Goal: Task Accomplishment & Management: Complete application form

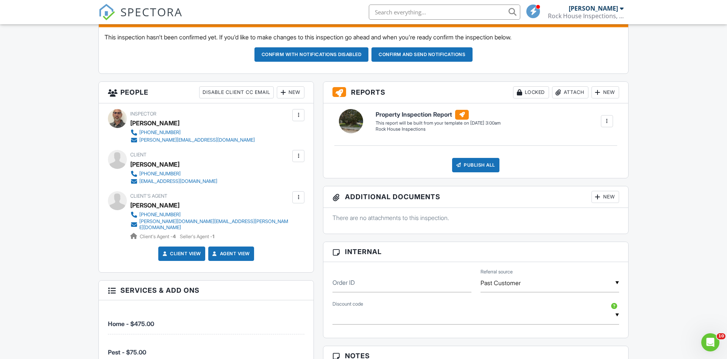
scroll to position [220, 0]
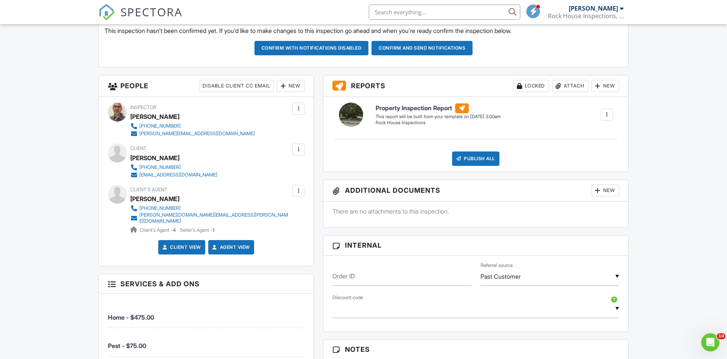
click at [288, 81] on div "New" at bounding box center [291, 86] width 28 height 12
click at [311, 125] on li "Listing Agent" at bounding box center [318, 127] width 75 height 19
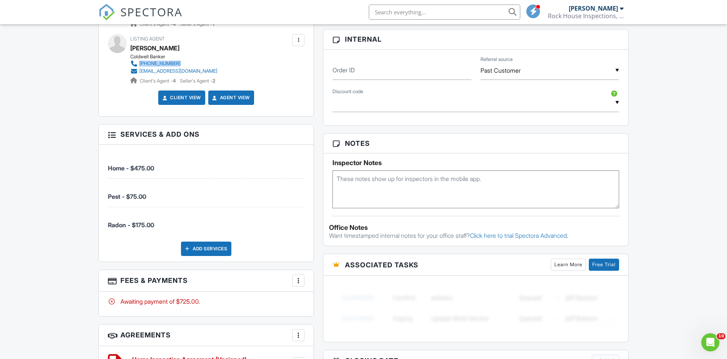
scroll to position [435, 0]
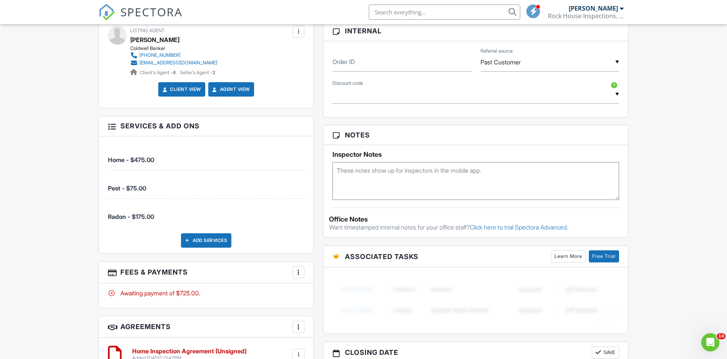
click at [343, 171] on textarea at bounding box center [475, 181] width 287 height 38
paste textarea "Combo from door 1014"
click at [337, 167] on textarea "Combo from door 1014" at bounding box center [475, 181] width 287 height 38
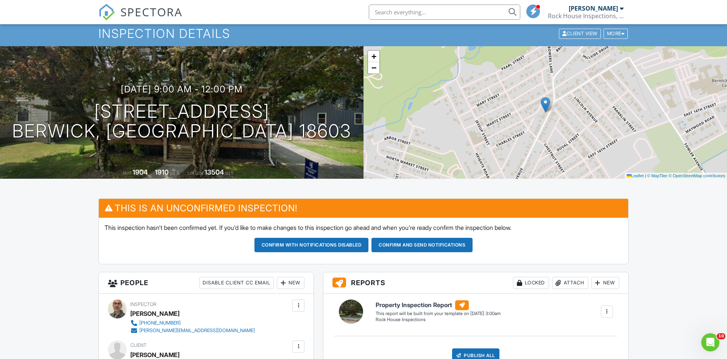
scroll to position [8, 0]
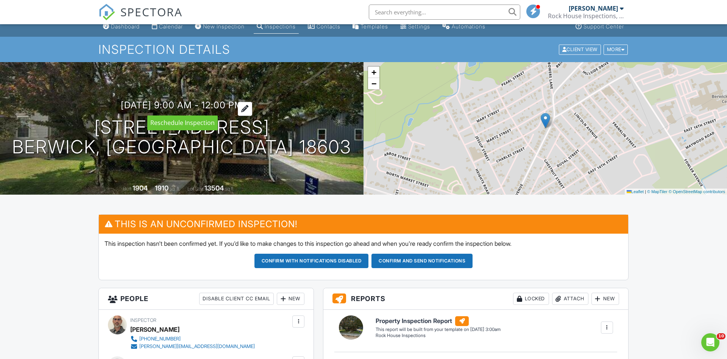
type textarea "Occupied. Combo from door 1014"
click at [252, 104] on div at bounding box center [245, 109] width 14 height 14
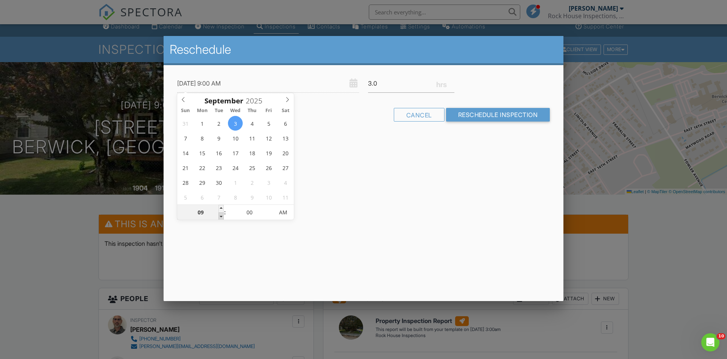
type input "09/03/2025 8:00 AM"
type input "08"
click at [220, 215] on span at bounding box center [220, 216] width 5 height 8
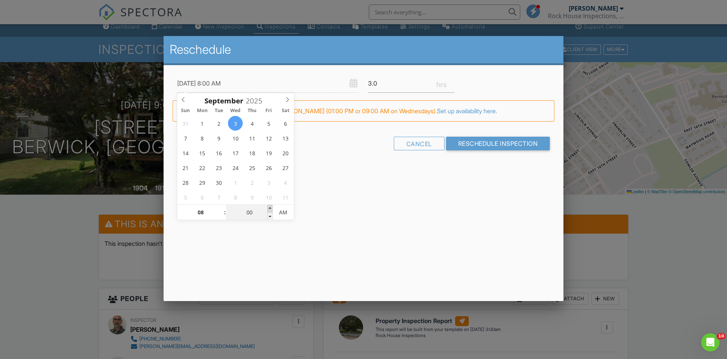
type input "09/03/2025 8:05 AM"
type input "05"
click at [268, 205] on span at bounding box center [269, 209] width 5 height 8
type input "09/03/2025 8:10 AM"
type input "10"
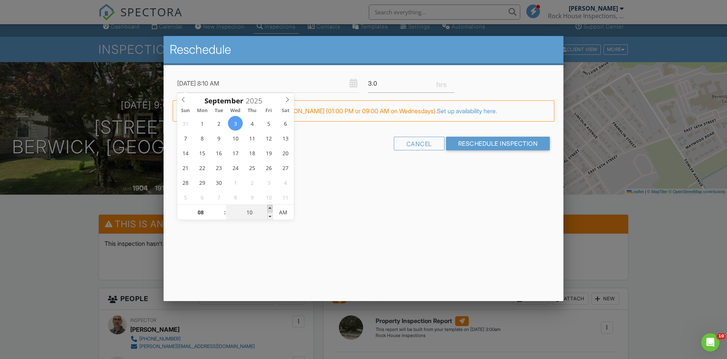
click at [268, 205] on span at bounding box center [269, 209] width 5 height 8
type input "09/03/2025 8:15 AM"
type input "15"
click at [268, 205] on span at bounding box center [269, 209] width 5 height 8
type input "09/03/2025 8:20 AM"
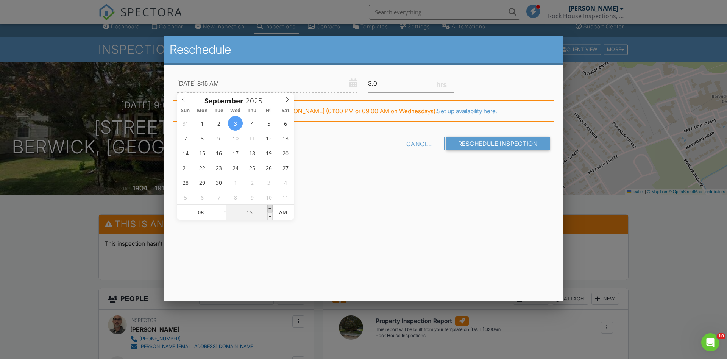
type input "20"
click at [268, 205] on span at bounding box center [269, 209] width 5 height 8
type input "09/03/2025 8:25 AM"
type input "25"
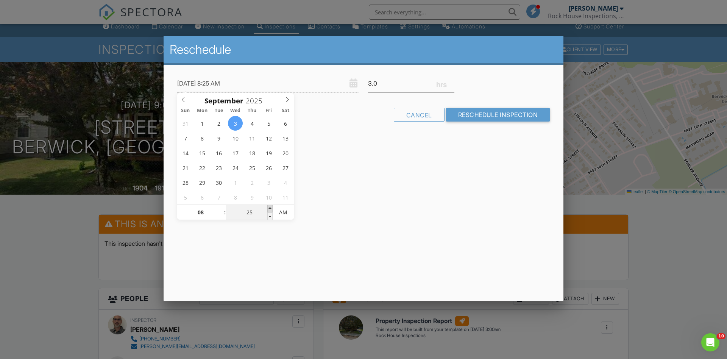
click at [268, 205] on span at bounding box center [269, 209] width 5 height 8
type input "[DATE] 8:30 AM"
type input "30"
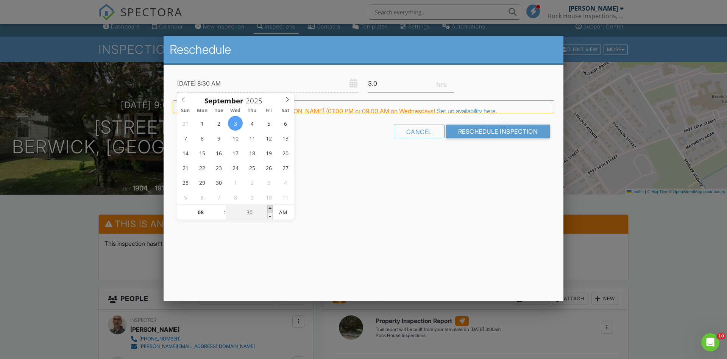
click at [268, 205] on span at bounding box center [269, 209] width 5 height 8
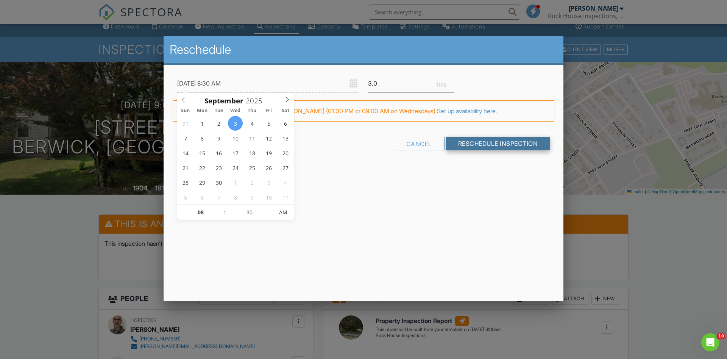
click at [490, 140] on input "Reschedule Inspection" at bounding box center [498, 144] width 104 height 14
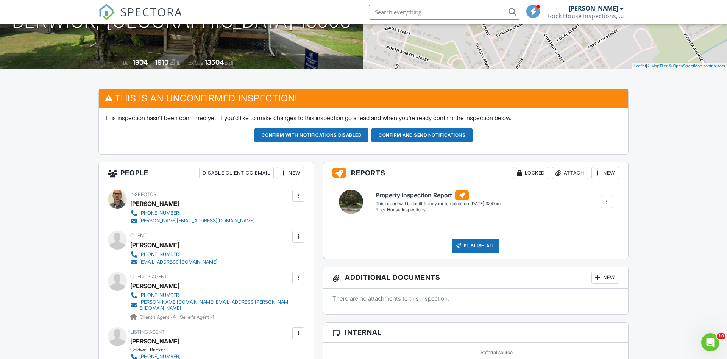
scroll to position [134, 0]
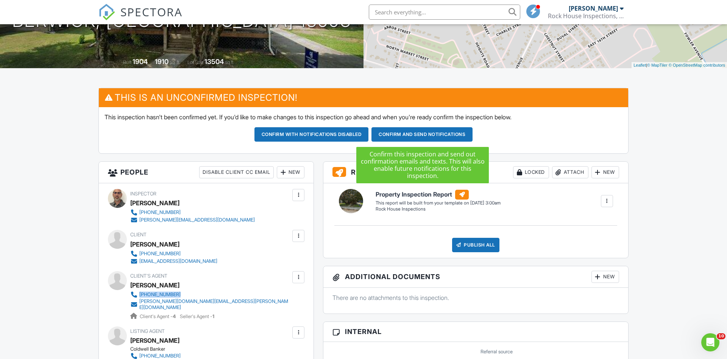
click at [369, 132] on button "Confirm and send notifications" at bounding box center [311, 134] width 114 height 14
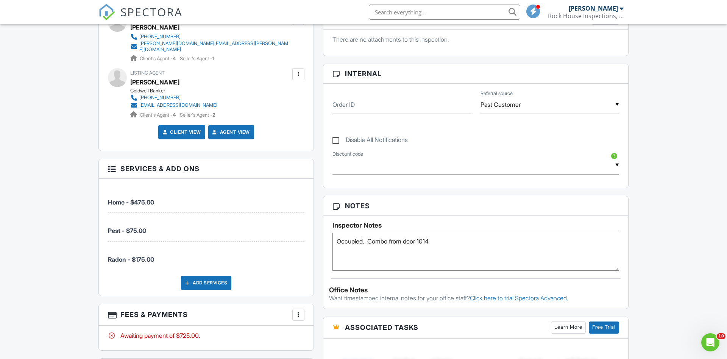
scroll to position [328, 0]
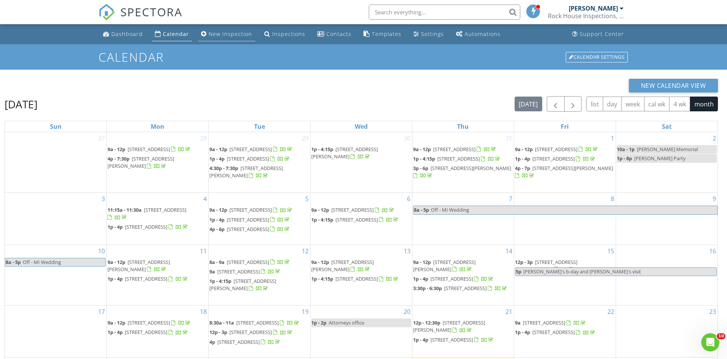
click at [226, 34] on div "New Inspection" at bounding box center [231, 33] width 44 height 7
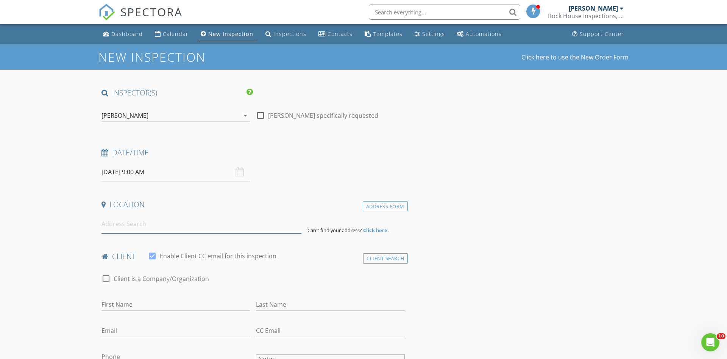
click at [121, 224] on input at bounding box center [201, 224] width 200 height 19
paste input "125 Distillery Hill Rd, Benton, PA 17814"
type input "125 Distillery Hill Rd, Benton, PA 17814, USA"
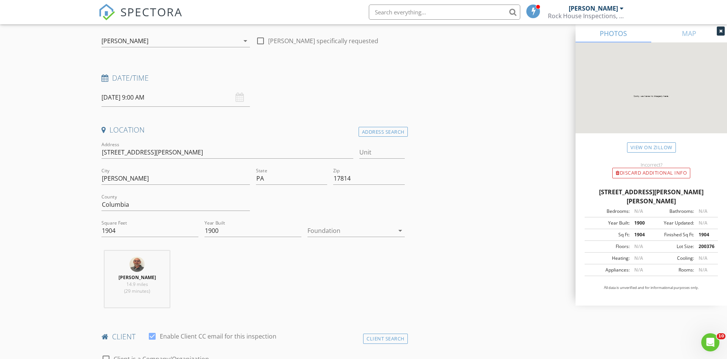
scroll to position [82, 0]
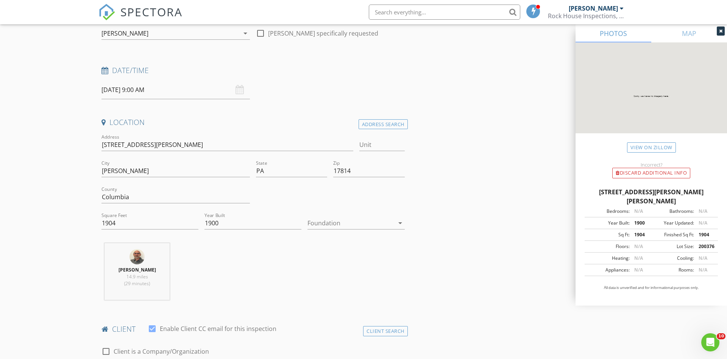
click at [128, 92] on input "08/29/2025 9:00 AM" at bounding box center [175, 90] width 148 height 19
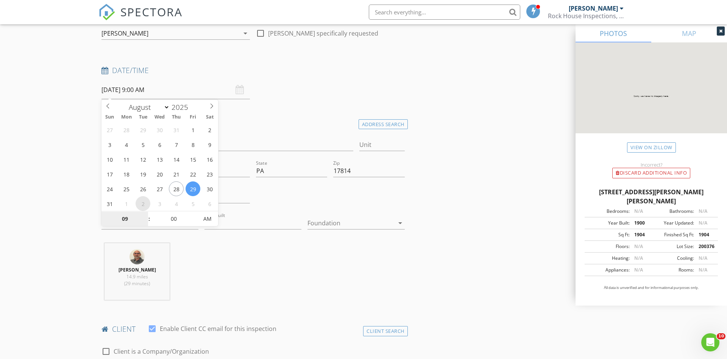
select select "8"
type input "09/02/2025 9:00 AM"
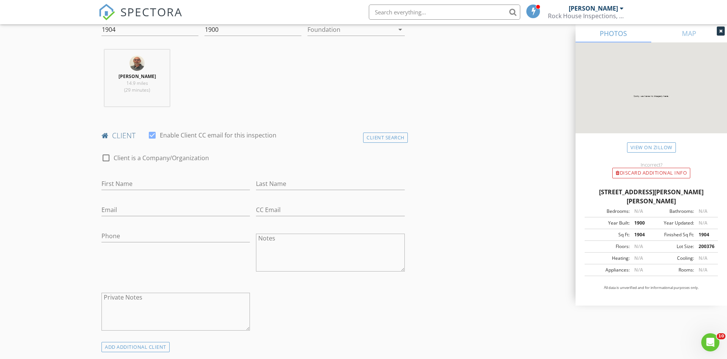
scroll to position [279, 0]
click at [381, 129] on div "Client Search" at bounding box center [385, 134] width 45 height 10
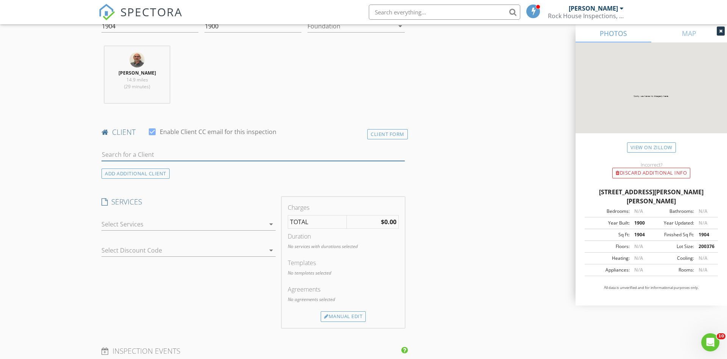
click at [140, 154] on input "text" at bounding box center [252, 154] width 303 height 12
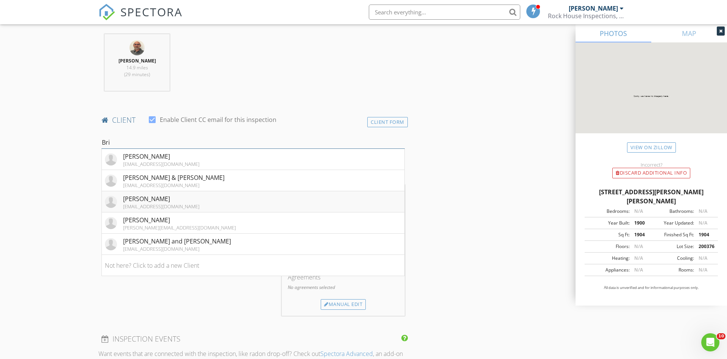
scroll to position [291, 0]
click at [62, 104] on div "New Inspection Click here to use the New Order Form INSPECTOR(S) check_box Walt…" at bounding box center [363, 320] width 727 height 1133
click at [268, 87] on div "Walt DeVries 14.9 miles (29 minutes)" at bounding box center [252, 65] width 309 height 63
click at [126, 145] on input "Bri" at bounding box center [252, 143] width 303 height 12
type input "B"
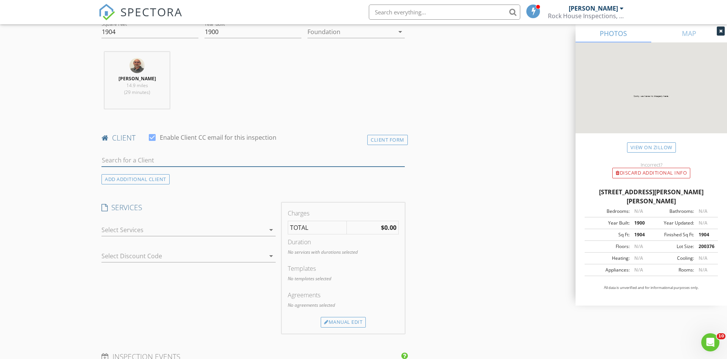
scroll to position [273, 0]
click at [262, 151] on div at bounding box center [252, 162] width 303 height 25
click at [385, 136] on div "Client Form" at bounding box center [387, 140] width 40 height 10
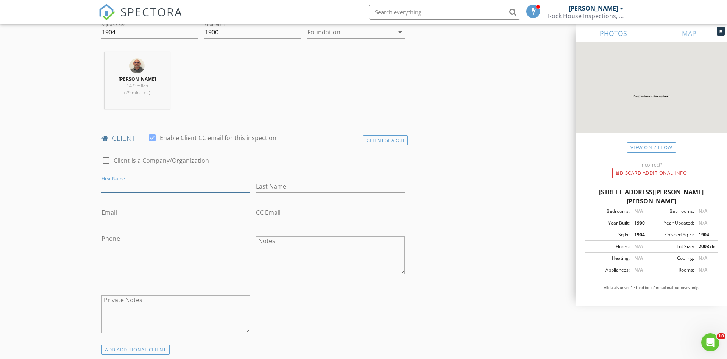
click at [123, 185] on input "First Name" at bounding box center [175, 186] width 148 height 12
type input "Brielle"
click at [135, 238] on input "Phone" at bounding box center [175, 238] width 148 height 12
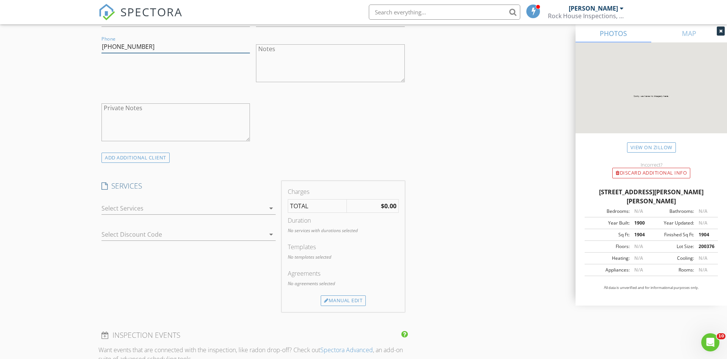
scroll to position [472, 0]
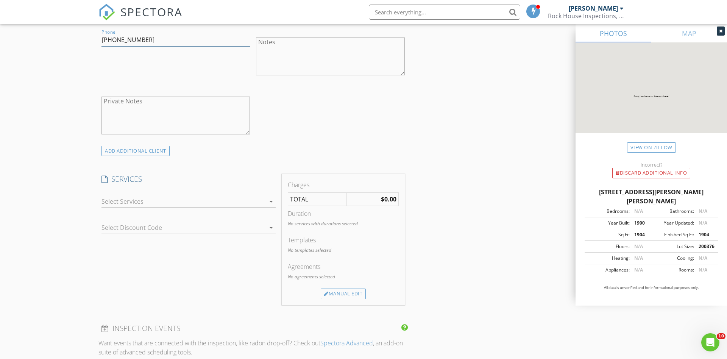
type input "570-594-3926"
click at [269, 197] on icon "arrow_drop_down" at bounding box center [270, 201] width 9 height 9
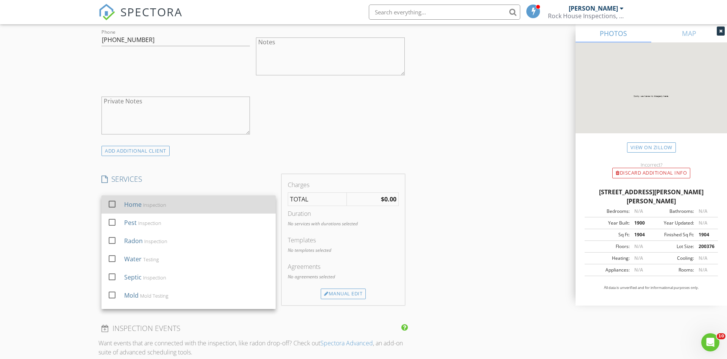
click at [111, 201] on div at bounding box center [112, 204] width 13 height 13
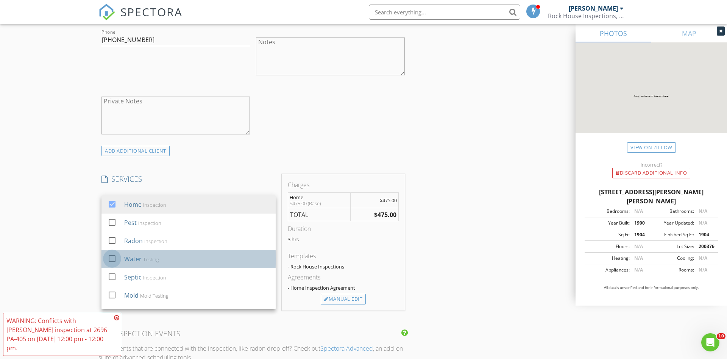
click at [111, 254] on div at bounding box center [112, 258] width 13 height 13
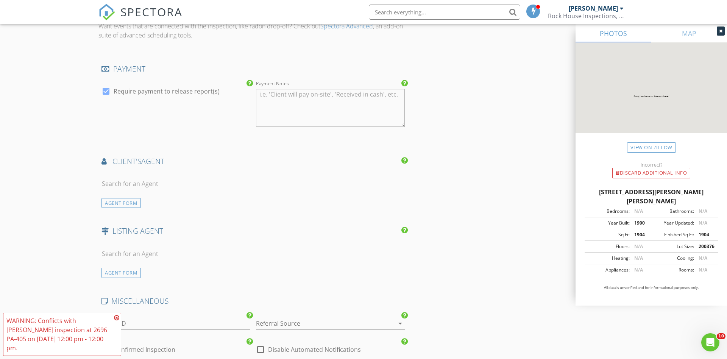
scroll to position [821, 0]
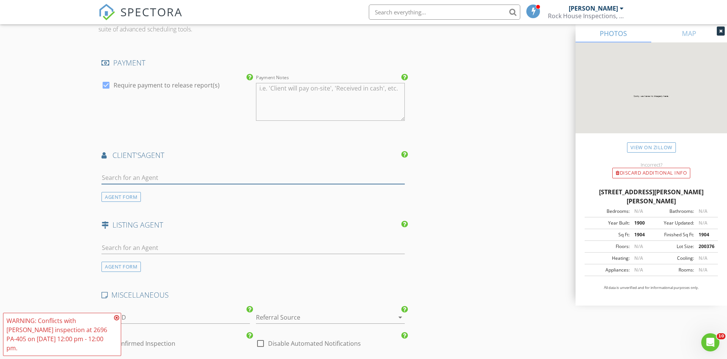
click at [156, 176] on input "text" at bounding box center [252, 177] width 303 height 12
paste input "Terri Keeler"
type input "Terri Keeler"
drag, startPoint x: 145, startPoint y: 176, endPoint x: 107, endPoint y: 176, distance: 37.8
click at [107, 176] on input "Terri Keeler" at bounding box center [252, 177] width 303 height 12
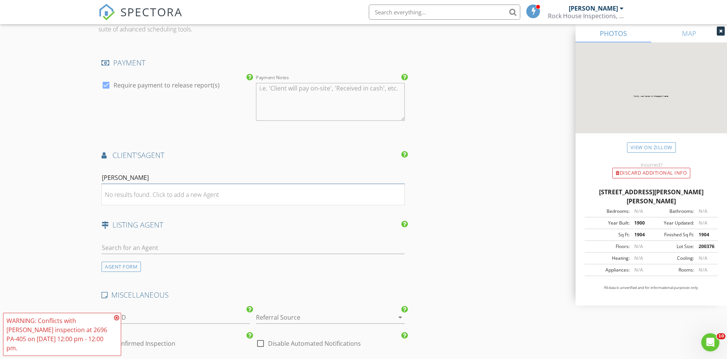
click at [160, 173] on input "Terri Keeler" at bounding box center [252, 177] width 303 height 12
drag, startPoint x: 158, startPoint y: 173, endPoint x: 94, endPoint y: 173, distance: 63.6
click at [126, 192] on div "AGENT FORM" at bounding box center [120, 197] width 39 height 10
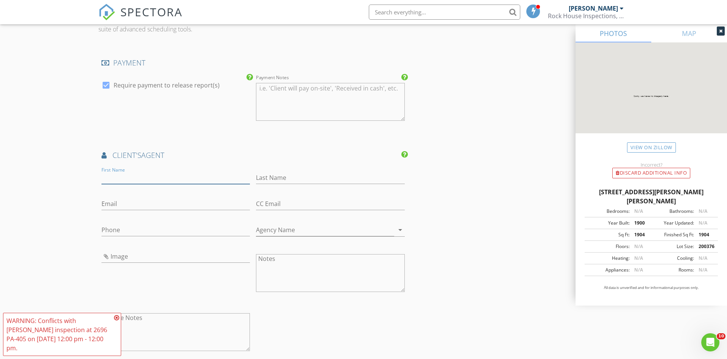
click at [128, 177] on input "First Name" at bounding box center [175, 177] width 148 height 12
paste input "Terri Keeler"
type input "Terri Keeler"
click at [108, 229] on input "Phone" at bounding box center [175, 230] width 148 height 12
paste input "215-852-5865"
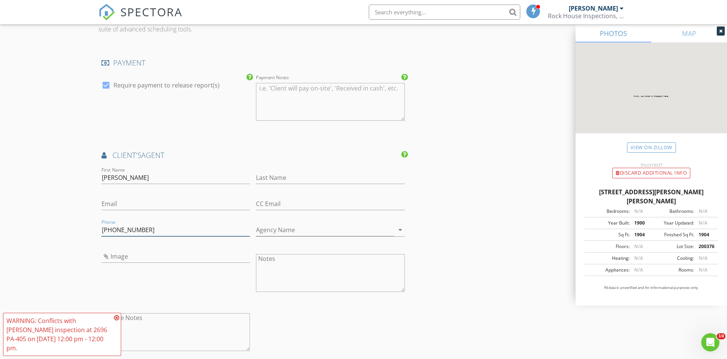
type input "215-852-5865"
click at [121, 173] on input "Terri Keeler" at bounding box center [175, 177] width 148 height 12
type input "Terri"
click at [292, 176] on input "Last Name" at bounding box center [330, 177] width 148 height 12
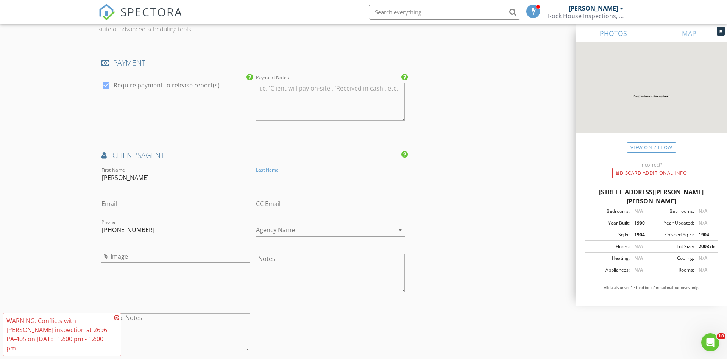
paste input "Keeler"
type input "Keeler"
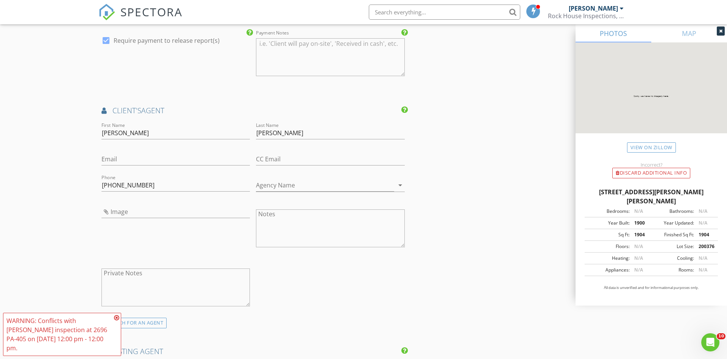
scroll to position [861, 0]
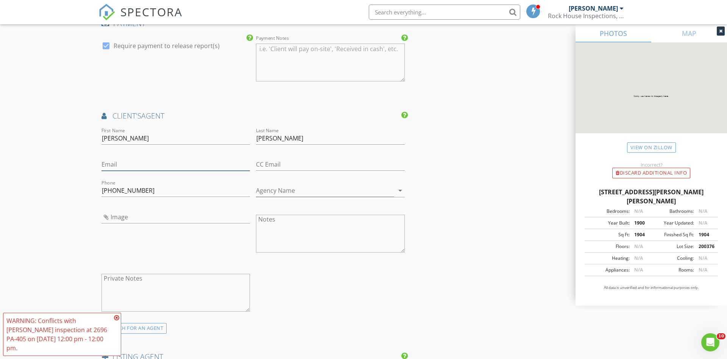
click at [127, 162] on input "Email" at bounding box center [175, 164] width 148 height 12
paste input "Terri@realtyworxpa.com"
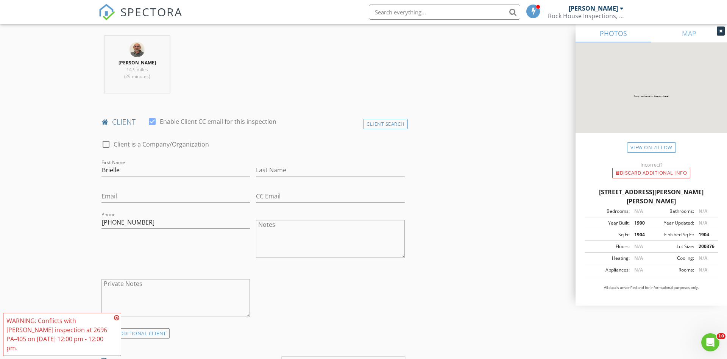
scroll to position [287, 0]
type input "Terri@realtyworxpa.com"
click at [287, 170] on input "Last Name" at bounding box center [330, 173] width 148 height 12
click at [121, 198] on input "Email" at bounding box center [175, 199] width 148 height 12
paste input "briellev123@yahoo.com"
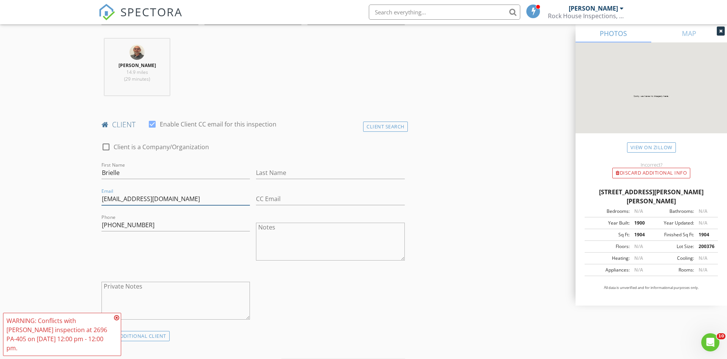
type input "briellev123@yahoo.com"
click at [273, 169] on input "Last Name" at bounding box center [330, 173] width 148 height 12
paste input "Volansky"
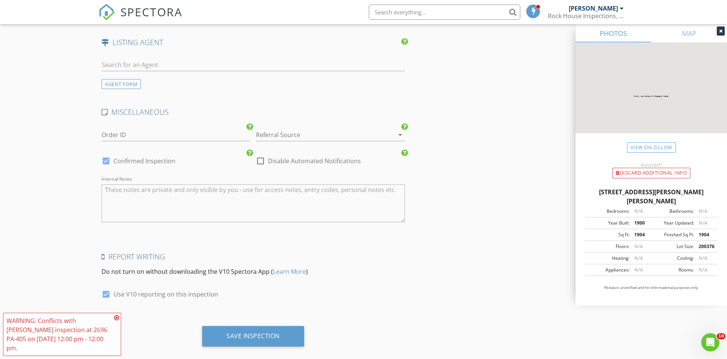
scroll to position [1176, 0]
type input "Volansky"
click at [107, 188] on textarea "Internal Notes" at bounding box center [252, 203] width 303 height 38
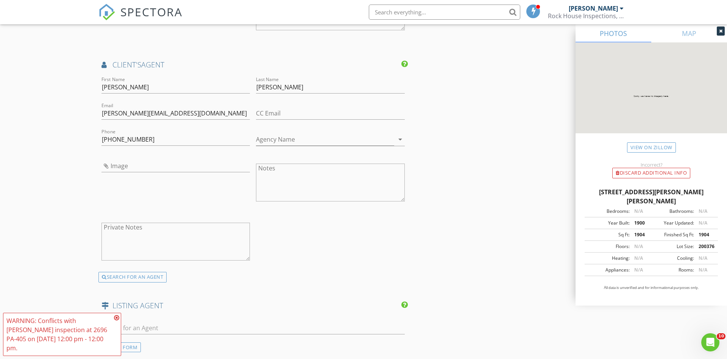
scroll to position [911, 0]
type textarea "Vacant, getting what's left of their belongings."
click at [132, 112] on input "Terri@realtyworxpa.com" at bounding box center [175, 113] width 148 height 12
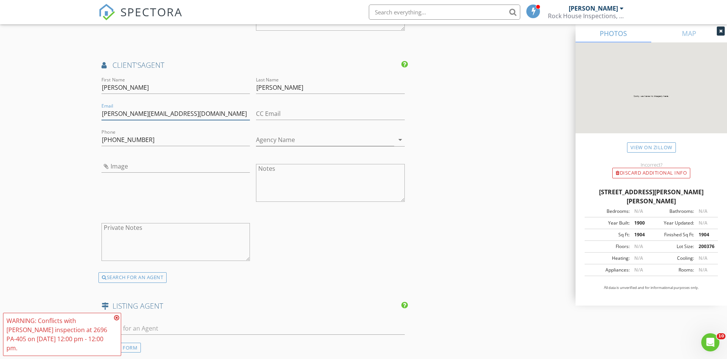
click at [132, 112] on input "Terri@realtyworxpa.com" at bounding box center [175, 113] width 148 height 12
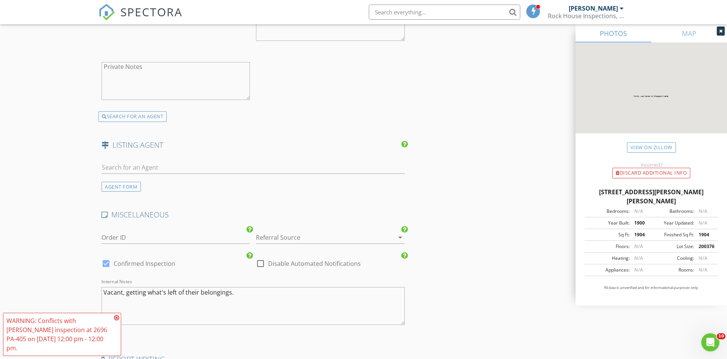
scroll to position [1075, 0]
click at [114, 181] on div "AGENT FORM" at bounding box center [120, 184] width 39 height 10
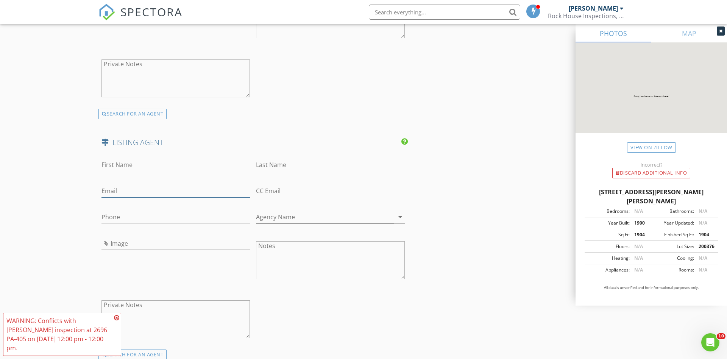
click at [116, 187] on input "Email" at bounding box center [175, 191] width 148 height 12
paste input "Terri@realtyworxpa.com"
type input "Terri@realtyworxpa.com"
click at [121, 164] on input "First Name" at bounding box center [175, 165] width 148 height 12
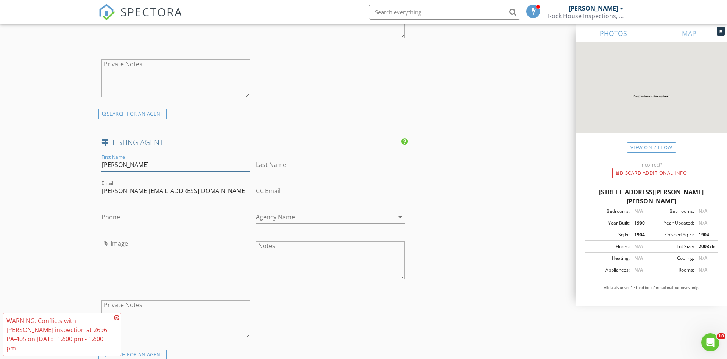
type input "Terri"
click at [262, 164] on input "Last Name" at bounding box center [330, 165] width 148 height 12
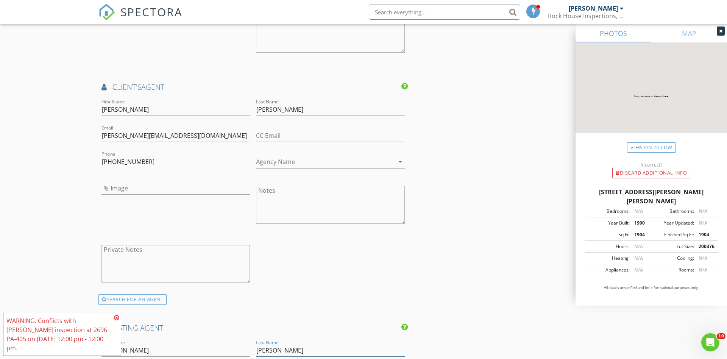
scroll to position [883, 0]
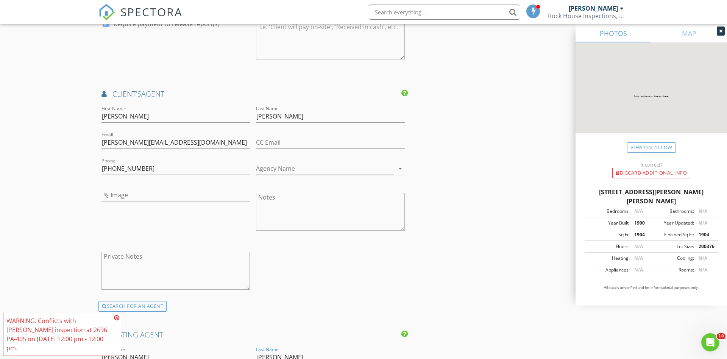
type input "Keeler"
click at [119, 165] on input "215-852-5865" at bounding box center [175, 168] width 148 height 12
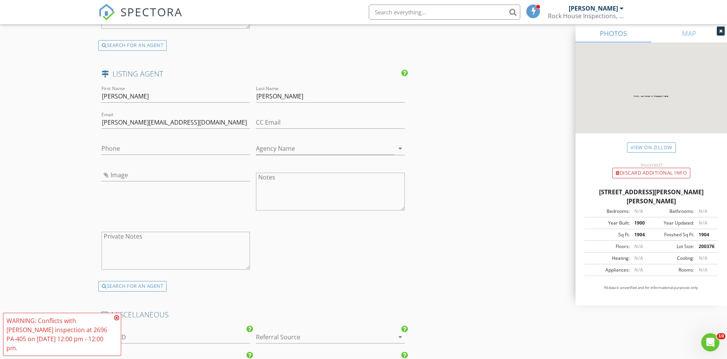
scroll to position [1143, 0]
click at [118, 144] on input "Phone" at bounding box center [175, 149] width 148 height 12
paste input "215-852-5865"
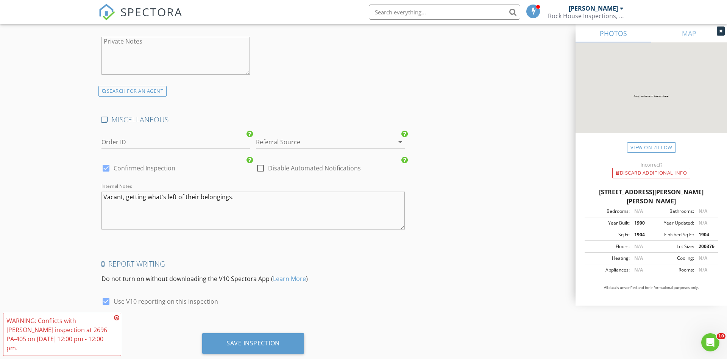
scroll to position [1332, 0]
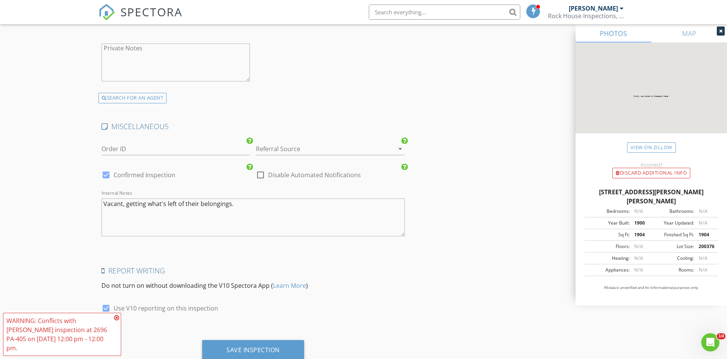
type input "215-852-5865"
click at [245, 202] on textarea "Vacant, getting what's left of their belongings." at bounding box center [252, 217] width 303 height 38
type textarea "Vacant, getting what's left of their belongings. Coventional water. contract no…"
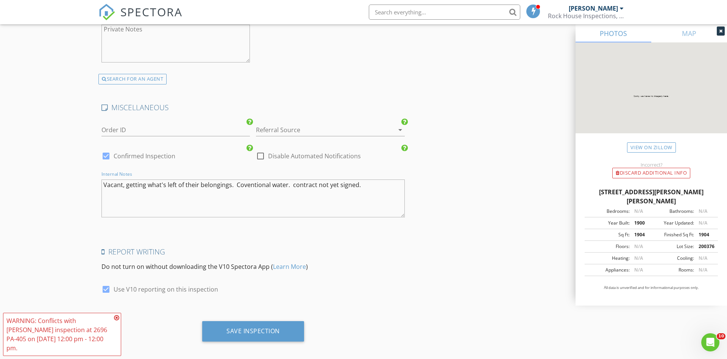
scroll to position [1353, 0]
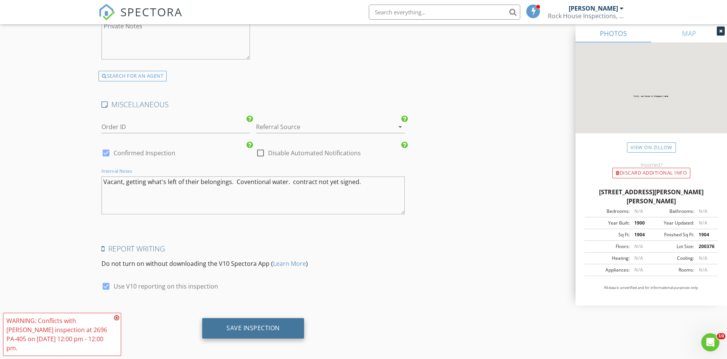
click at [259, 324] on div "Save Inspection" at bounding box center [252, 328] width 53 height 8
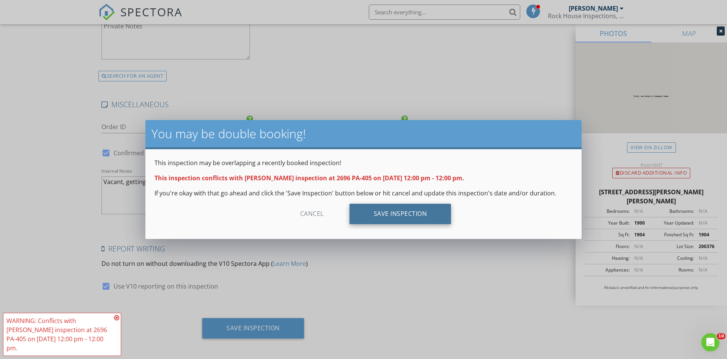
click at [395, 218] on div "Save Inspection" at bounding box center [400, 214] width 102 height 20
